Goal: Task Accomplishment & Management: Manage account settings

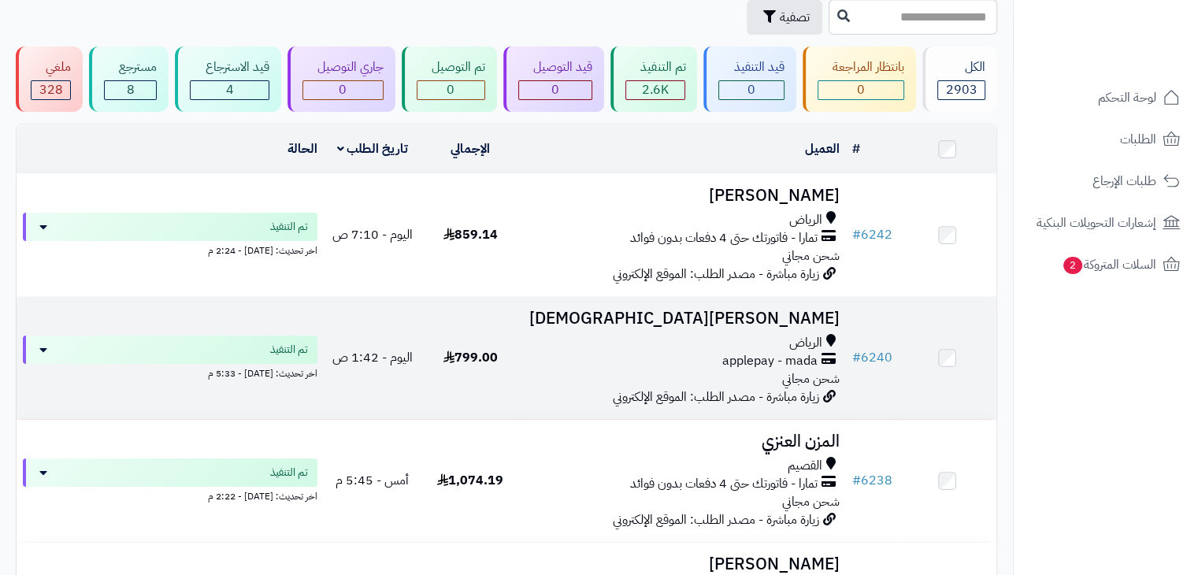
scroll to position [236, 0]
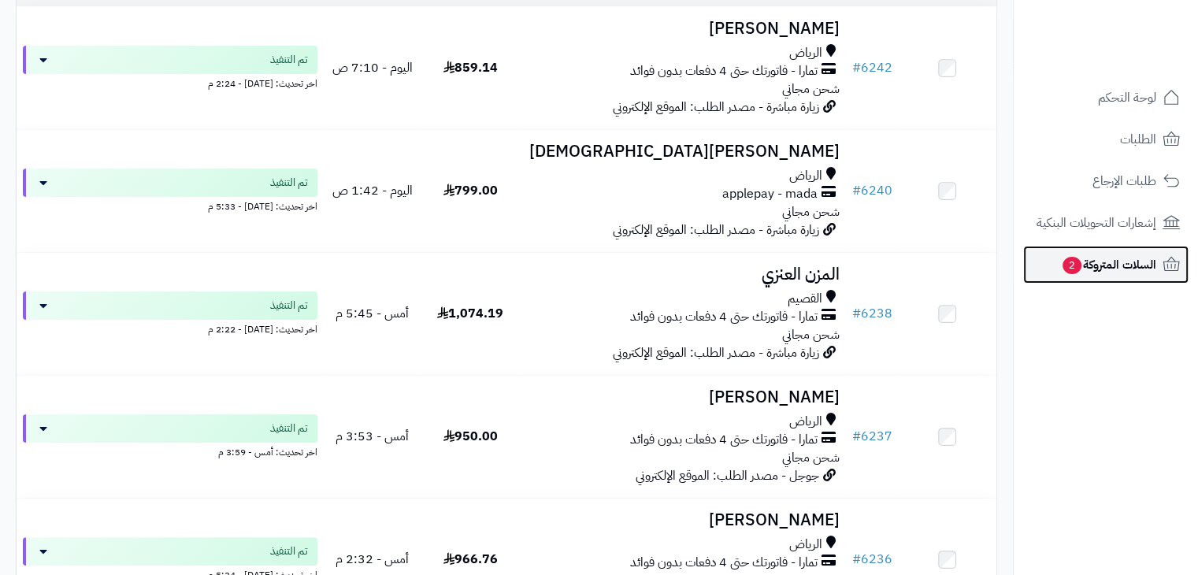
click at [1085, 266] on span "السلات المتروكة 2" at bounding box center [1108, 265] width 95 height 22
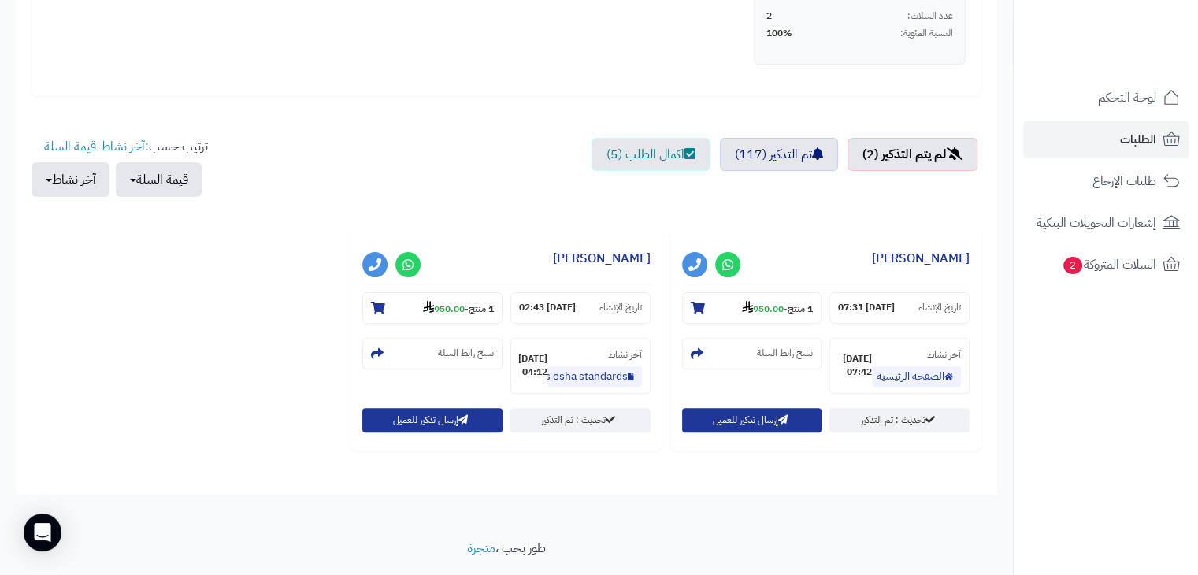
scroll to position [473, 0]
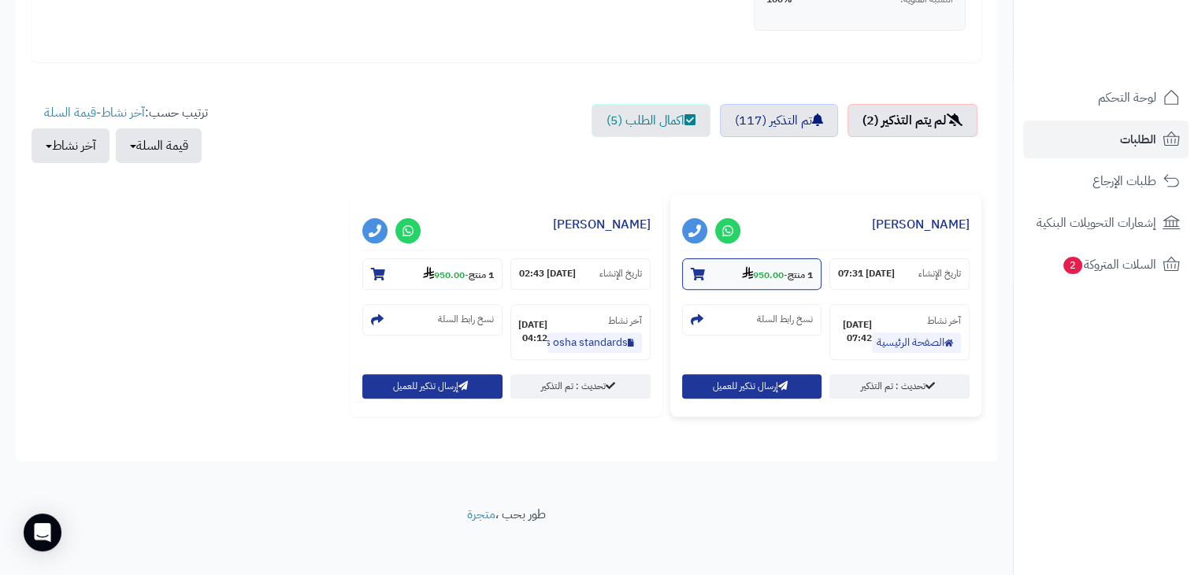
click at [759, 269] on strong "950.00" at bounding box center [763, 275] width 42 height 14
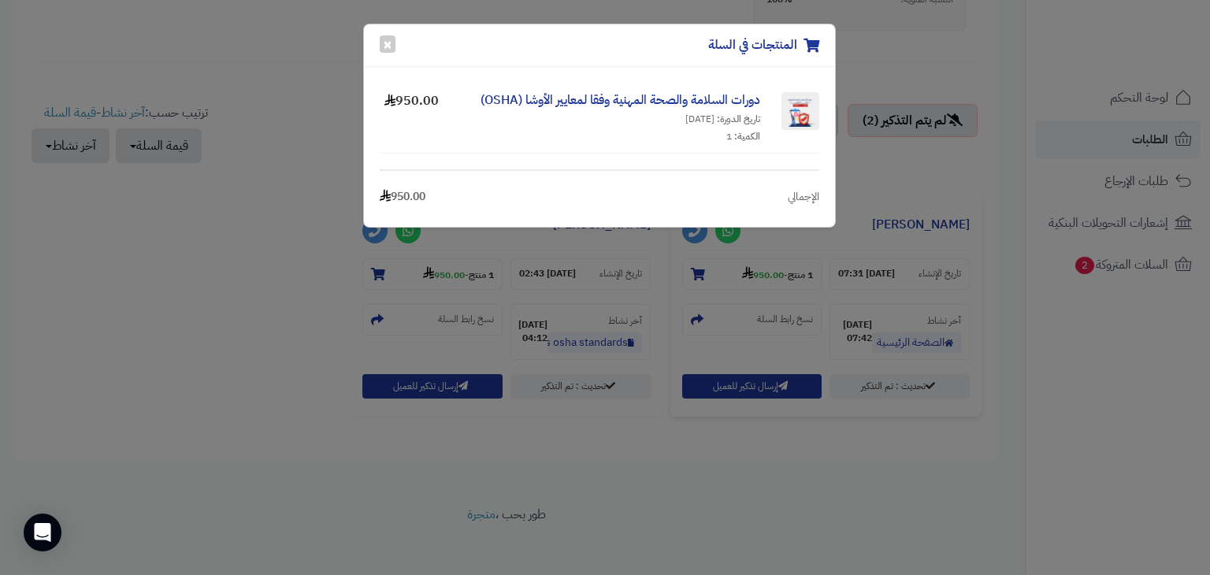
click at [684, 470] on div "المنتجات في السلة × دورات السلامة والصحة المهنية وفقا لمعايير الأوشا (OSHA) تار…" at bounding box center [605, 287] width 1210 height 575
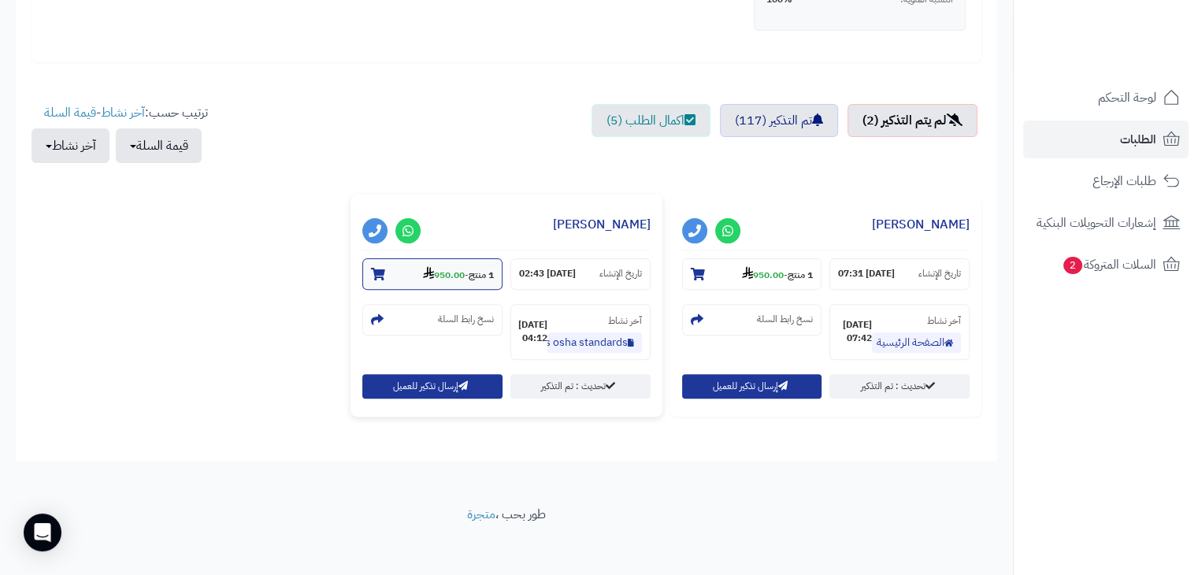
click at [451, 275] on strong "950.00" at bounding box center [444, 275] width 42 height 14
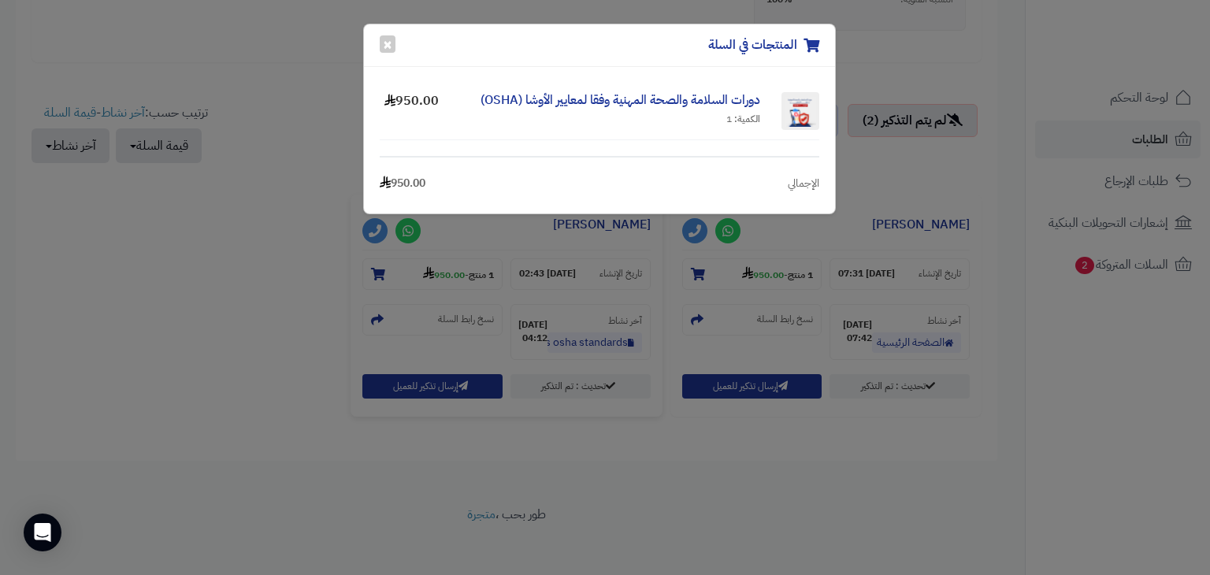
click at [852, 458] on div "المنتجات في السلة × دورات السلامة والصحة المهنية وفقا لمعايير الأوشا (OSHA) الك…" at bounding box center [605, 287] width 1210 height 575
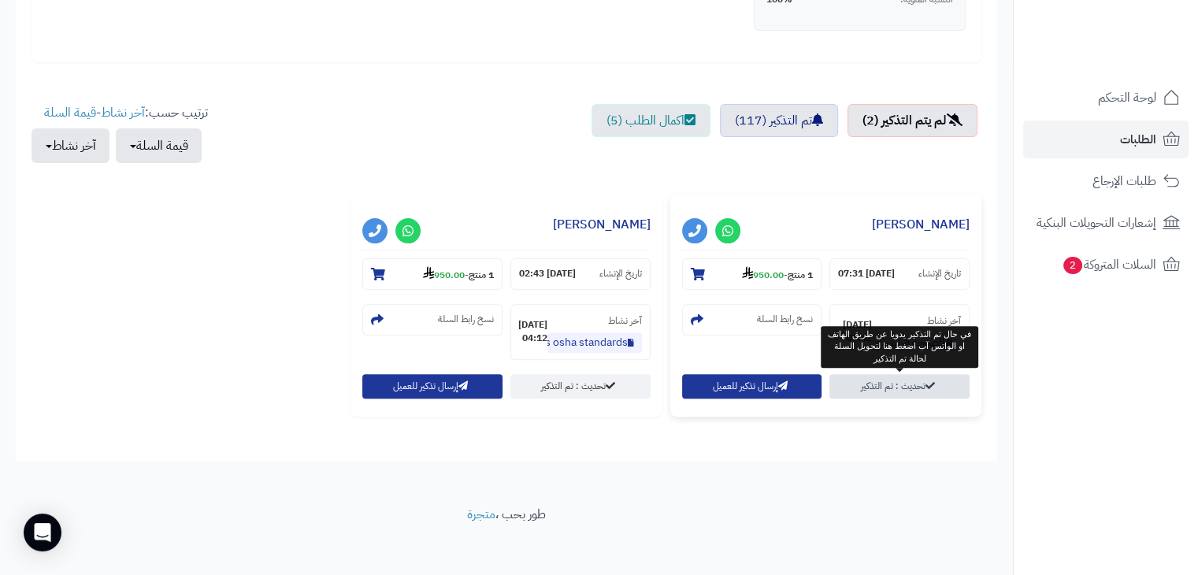
click at [908, 387] on link "تحديث : تم التذكير" at bounding box center [899, 386] width 140 height 24
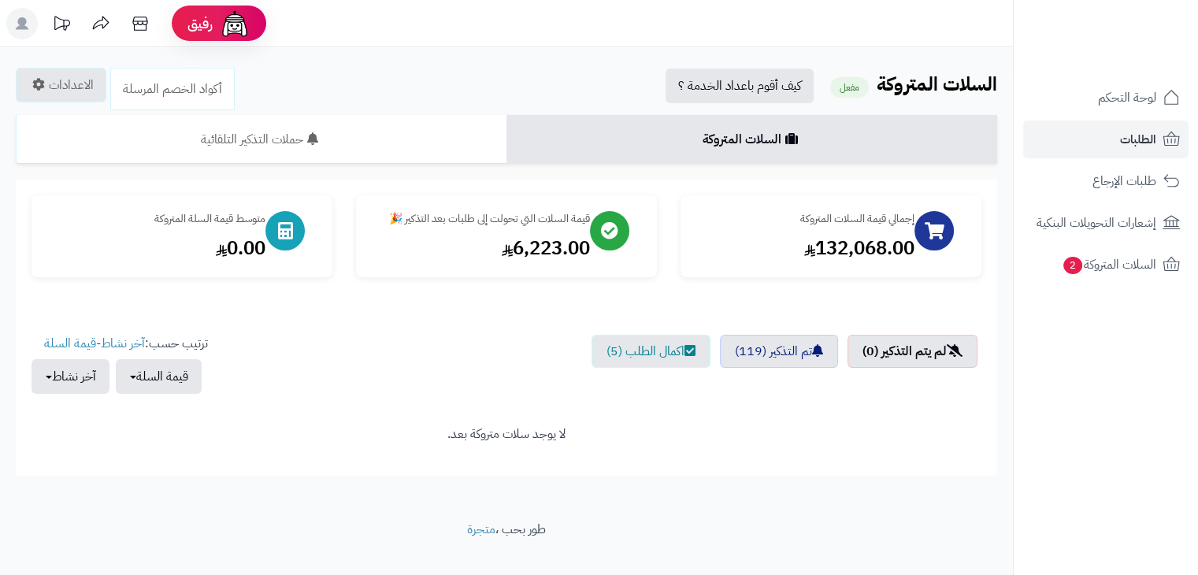
scroll to position [24, 0]
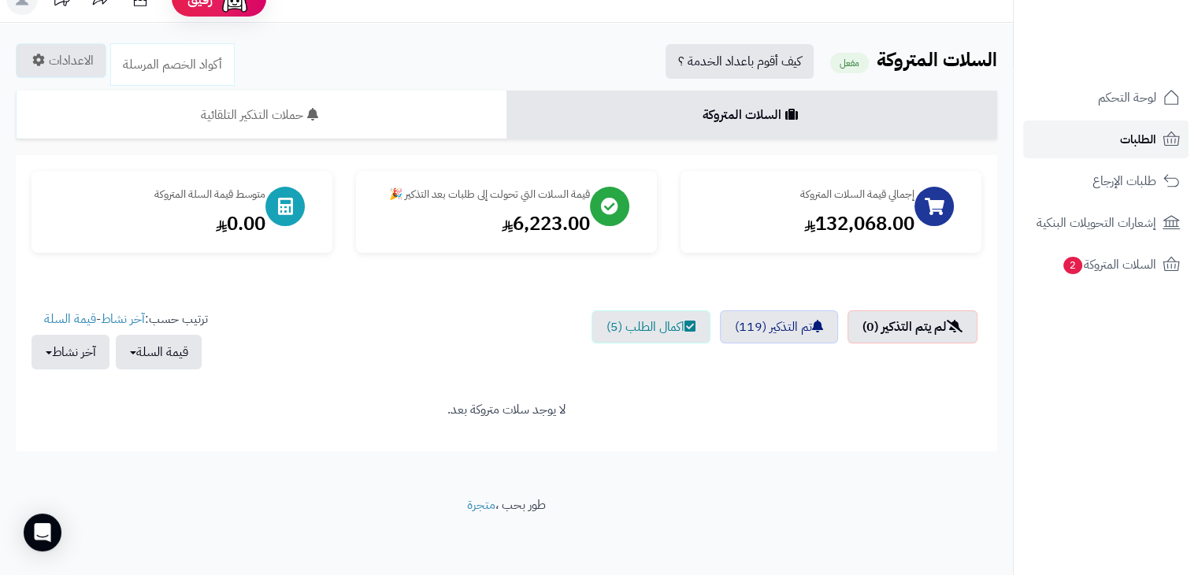
click at [1120, 136] on span "الطلبات" at bounding box center [1138, 139] width 36 height 22
